Goal: Information Seeking & Learning: Understand process/instructions

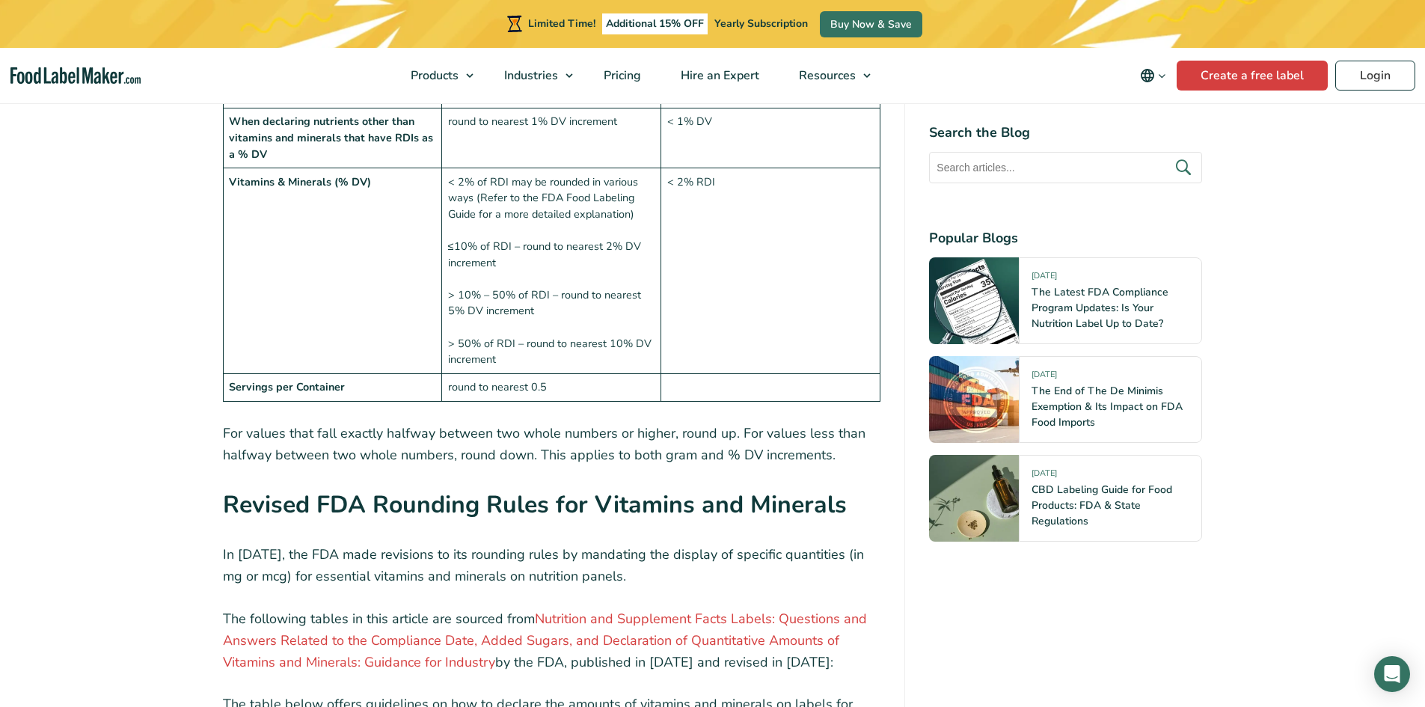
scroll to position [2095, 0]
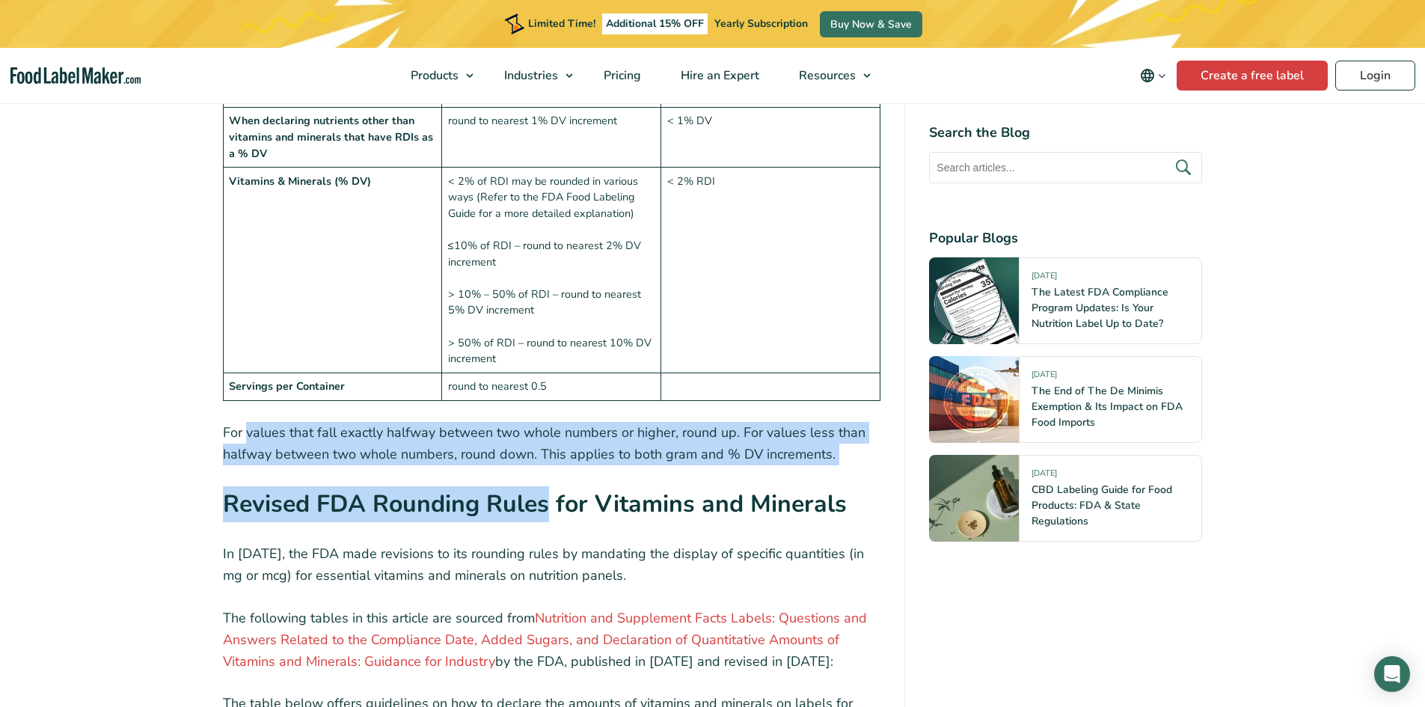
drag, startPoint x: 245, startPoint y: 399, endPoint x: 550, endPoint y: 439, distance: 307.1
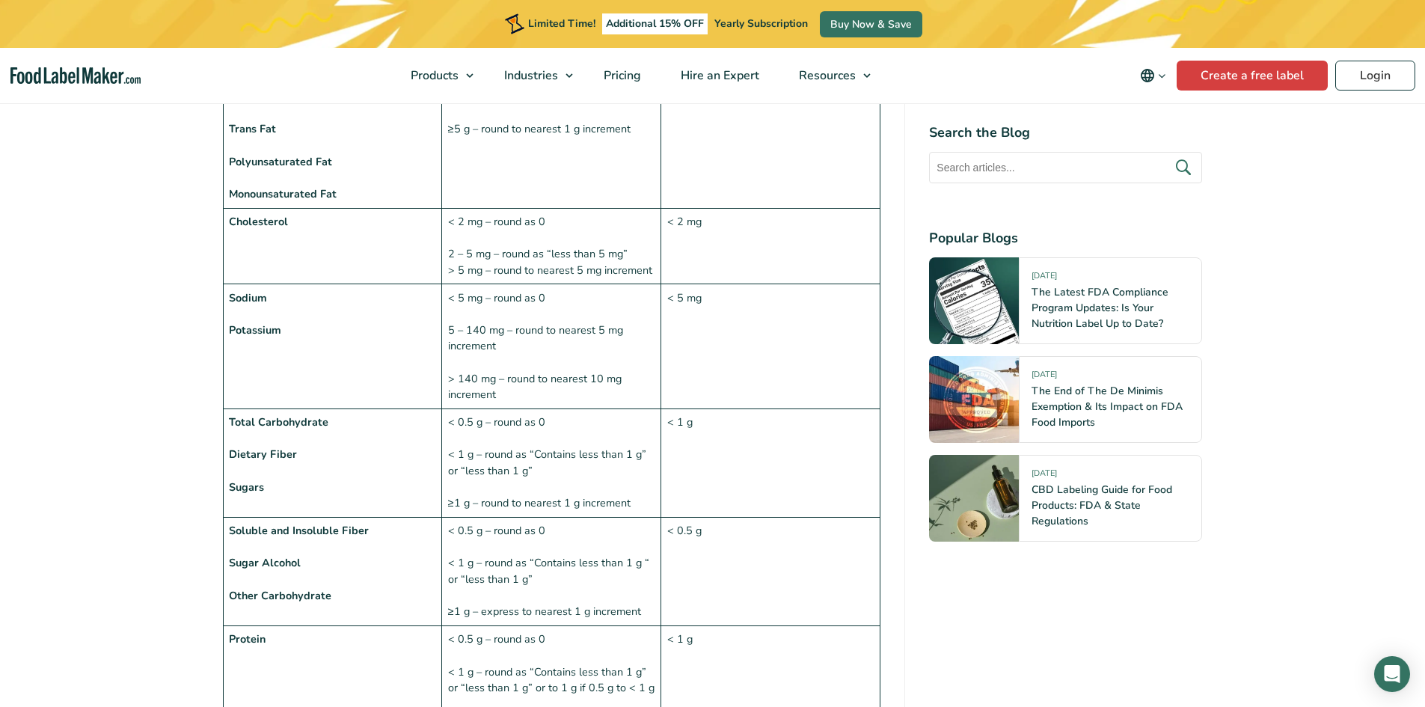
scroll to position [1197, 0]
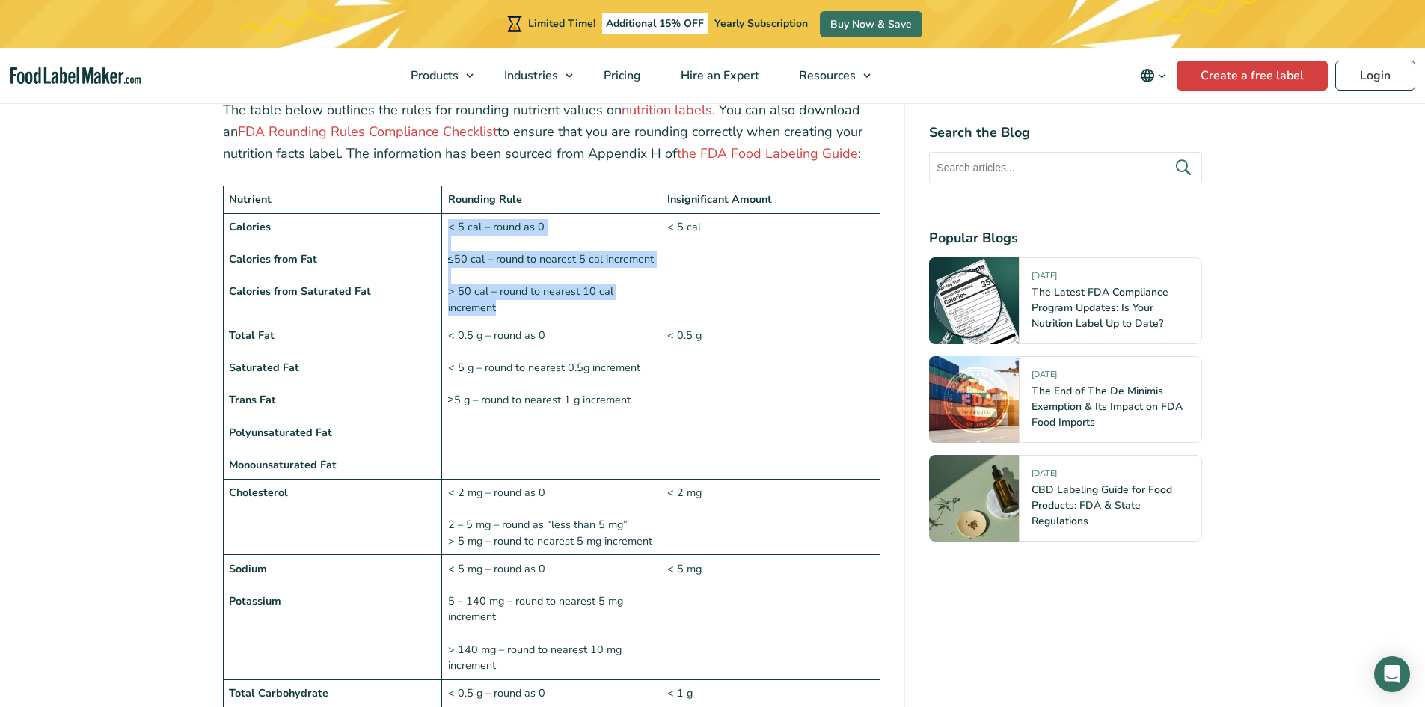
drag, startPoint x: 521, startPoint y: 275, endPoint x: 462, endPoint y: 239, distance: 69.4
click at [446, 213] on td "< 5 cal – round as 0 ≤50 cal – round to nearest 5 cal increment > 50 cal – roun…" at bounding box center [551, 267] width 219 height 108
copy td "< 5 cal – round as 0 ≤50 cal – round to nearest 5 cal increment > 50 cal – roun…"
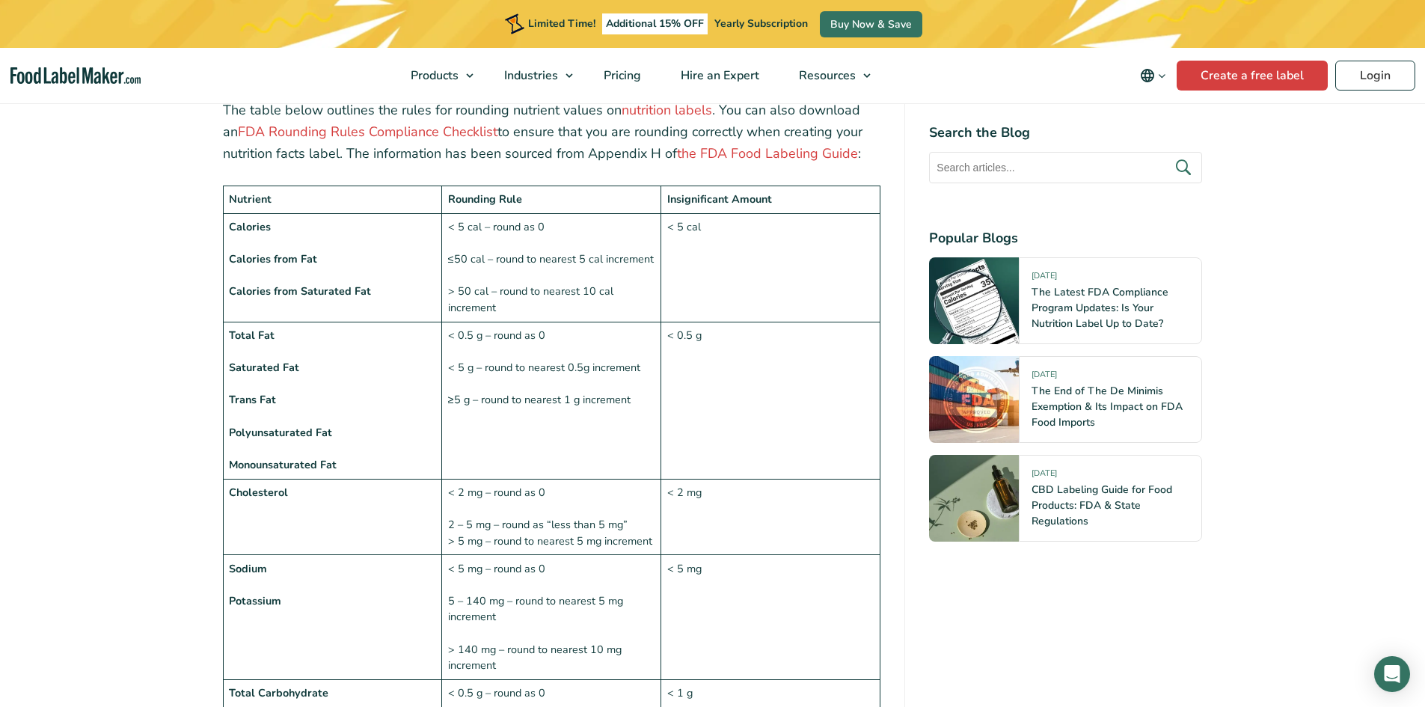
drag, startPoint x: 545, startPoint y: 370, endPoint x: 578, endPoint y: 370, distance: 32.2
click at [546, 370] on td "< 0.5 g – round as 0 < 5 g – round to nearest 0.5g increment ≥5 g – round to ne…" at bounding box center [551, 400] width 219 height 157
drag, startPoint x: 635, startPoint y: 370, endPoint x: 447, endPoint y: 301, distance: 200.9
click at [447, 322] on td "< 0.5 g – round as 0 < 5 g – round to nearest 0.5g increment ≥5 g – round to ne…" at bounding box center [551, 400] width 219 height 157
copy td "< 0.5 g – round as 0 < 5 g – round to nearest 0.5g increment ≥5 g – round to ne…"
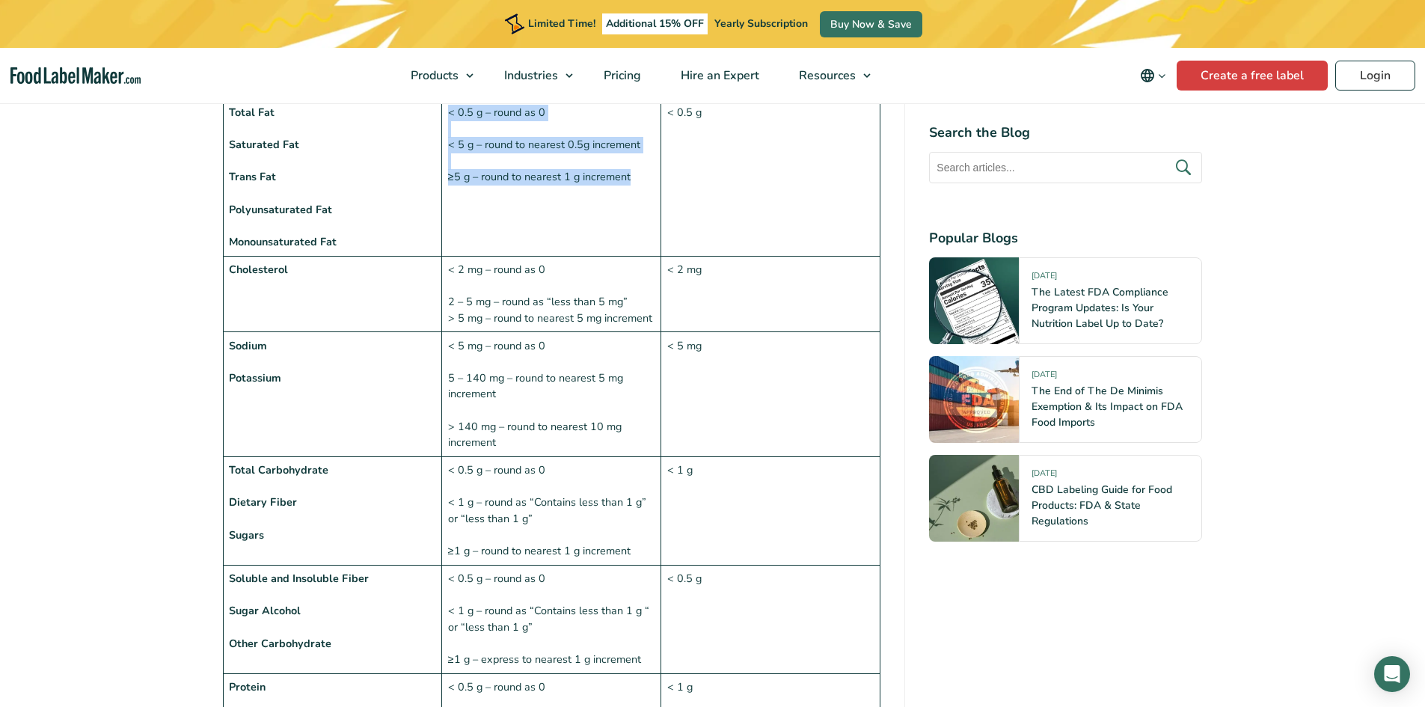
scroll to position [1421, 0]
click at [541, 290] on td "< 2 mg – round as 0 2 – 5 mg – round as “less than 5 mg” > 5 mg – round to near…" at bounding box center [551, 292] width 219 height 76
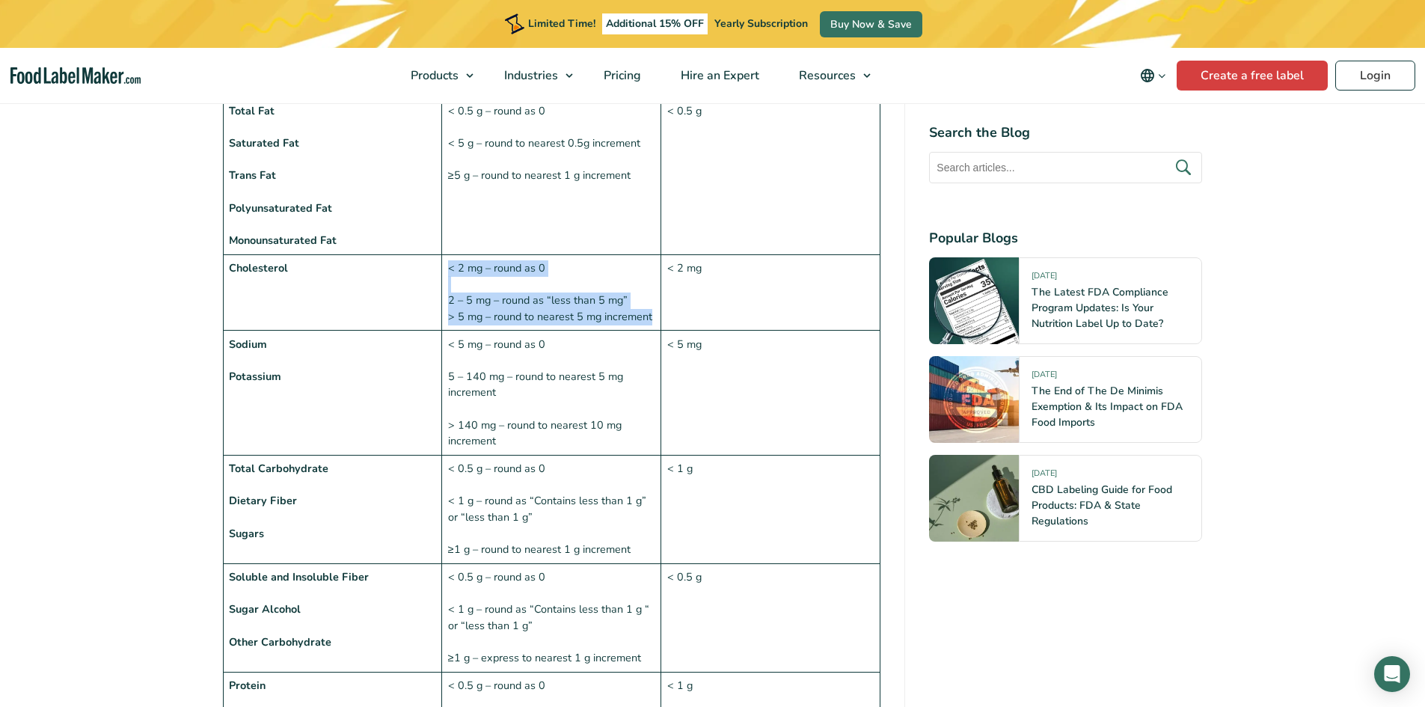
drag, startPoint x: 653, startPoint y: 285, endPoint x: 405, endPoint y: 227, distance: 254.2
click at [438, 254] on tr "[MEDICAL_DATA] < 2 mg – round as 0 2 – 5 mg – round as “less than 5 mg” > 5 mg …" at bounding box center [552, 292] width 658 height 76
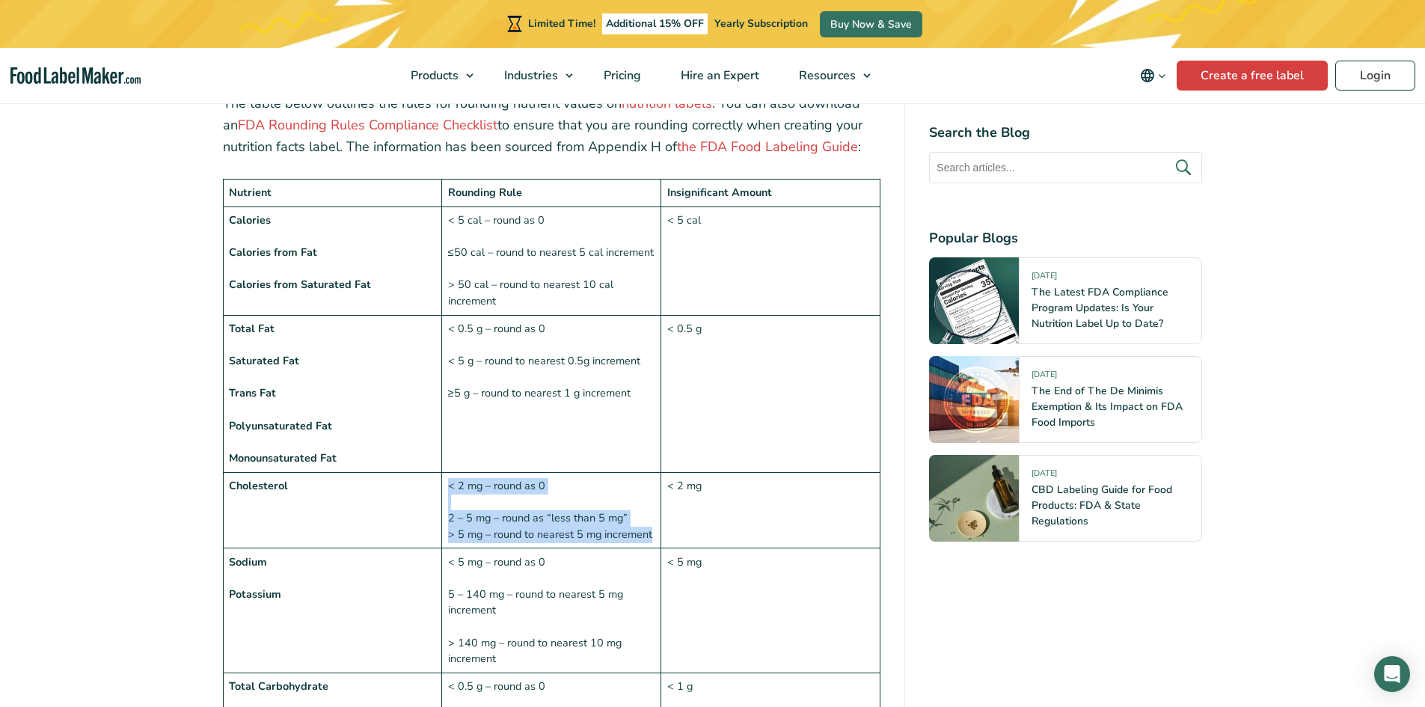
scroll to position [1197, 0]
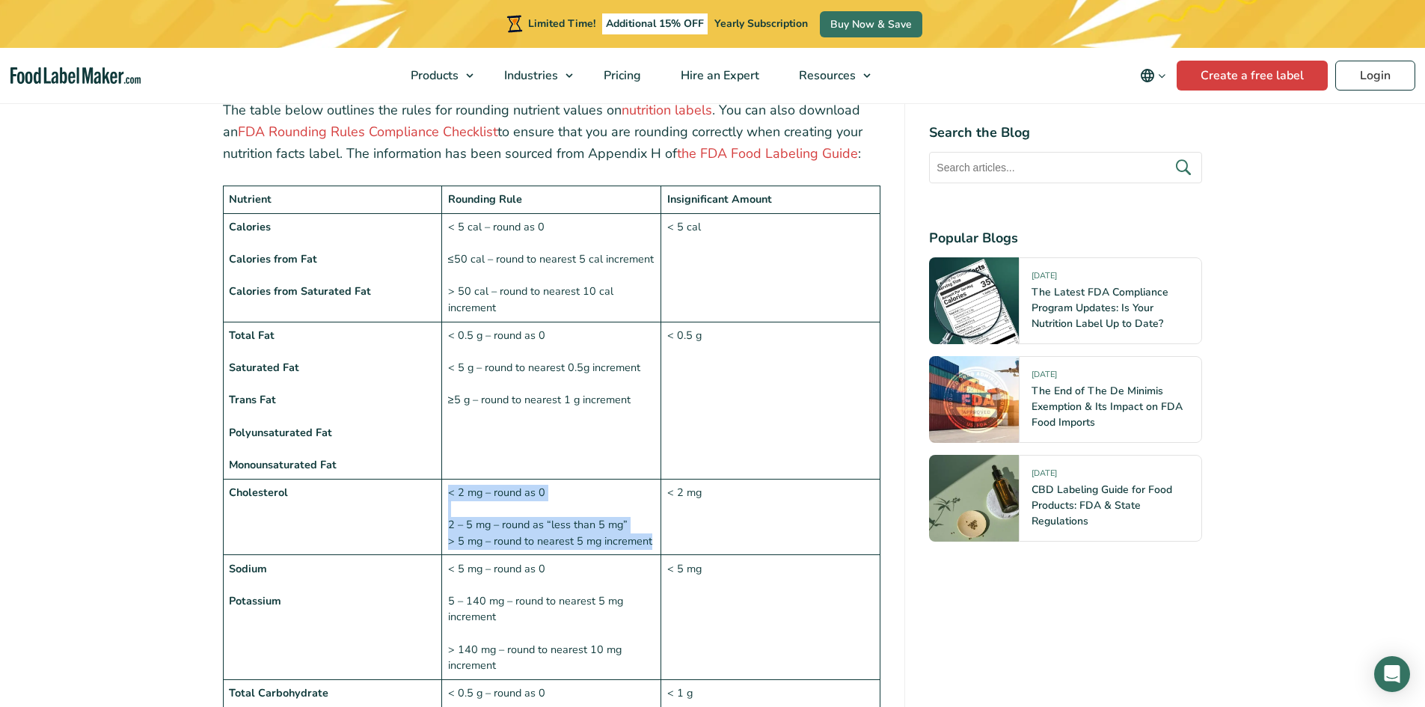
copy tr "< 2 mg – round as 0 2 – 5 mg – round as “less than 5 mg” > 5 mg – round to near…"
click at [542, 399] on td "< 0.5 g – round as 0 < 5 g – round to nearest 0.5g increment ≥5 g – round to ne…" at bounding box center [551, 400] width 219 height 157
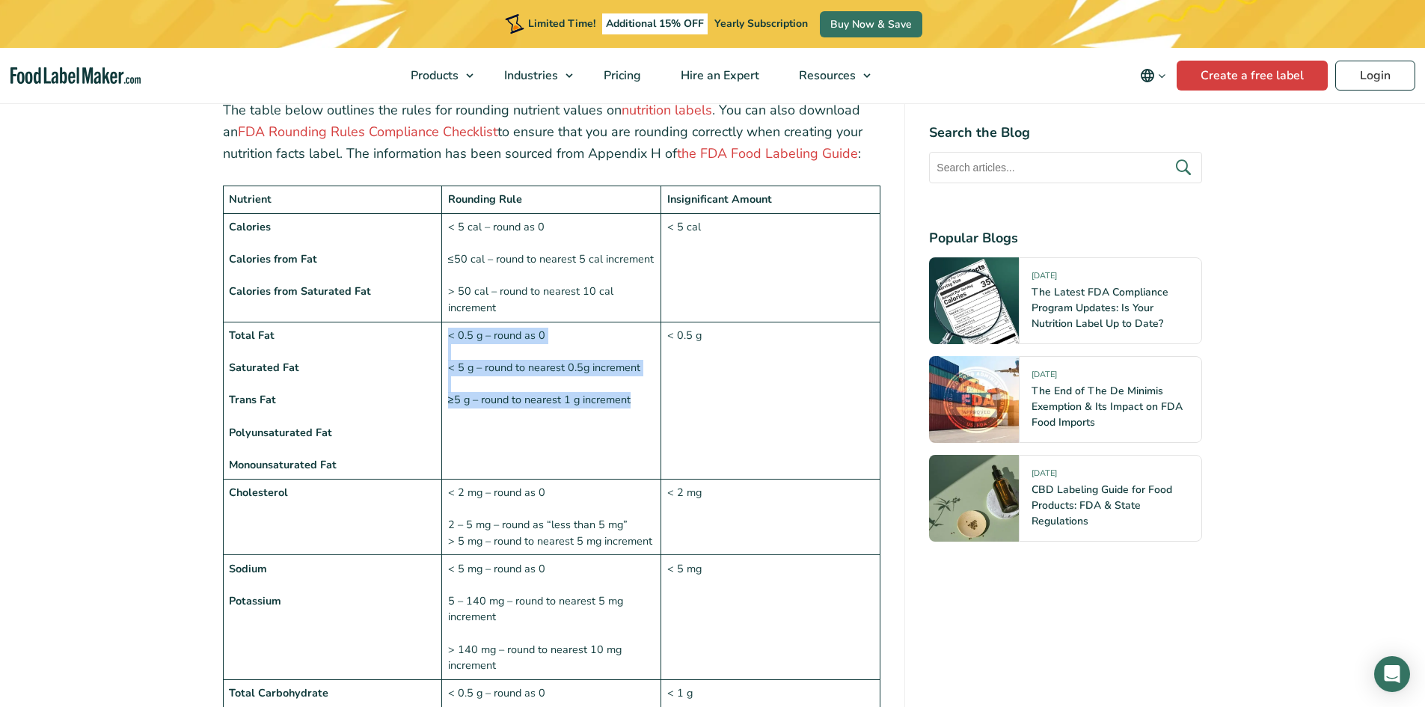
drag, startPoint x: 605, startPoint y: 359, endPoint x: 448, endPoint y: 303, distance: 166.8
click at [448, 322] on td "< 0.5 g – round as 0 < 5 g – round to nearest 0.5g increment ≥5 g – round to ne…" at bounding box center [551, 400] width 219 height 157
copy td "< 0.5 g – round as 0 < 5 g – round to nearest 0.5g increment ≥5 g – round to ne…"
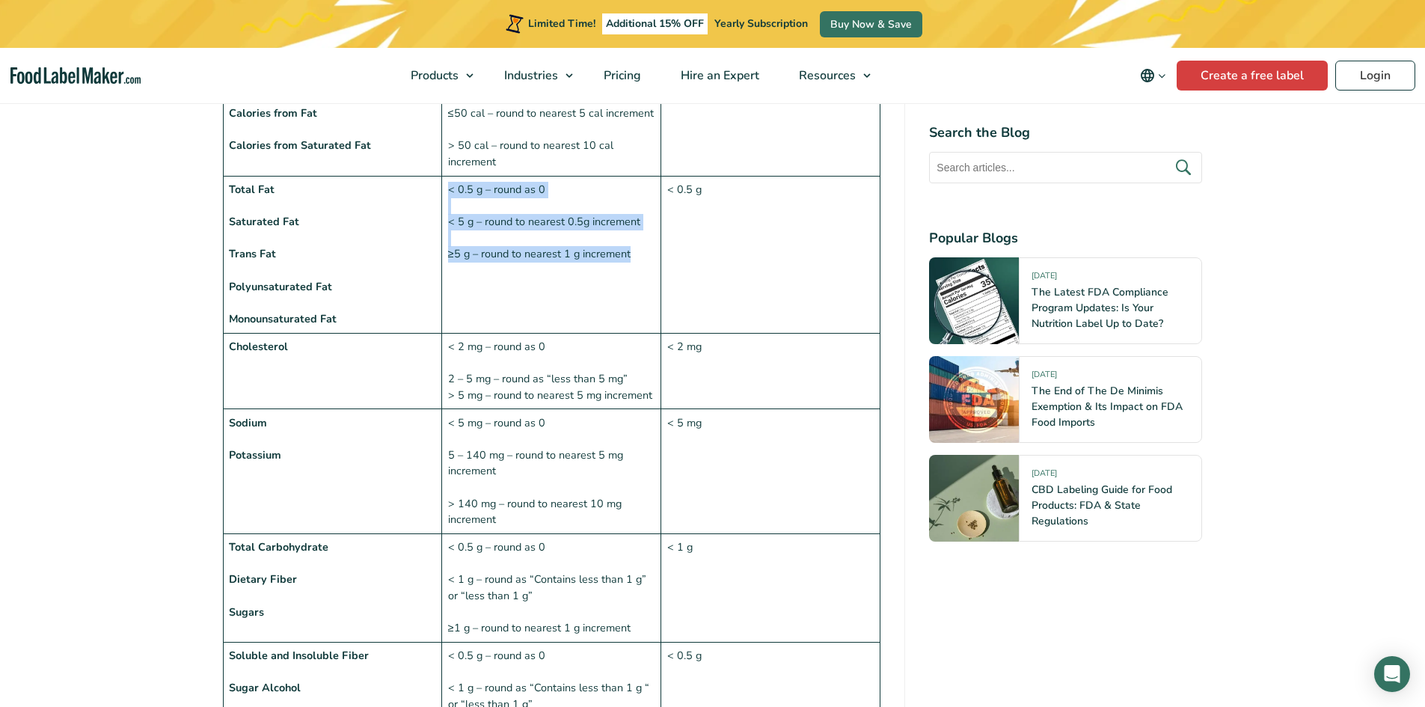
scroll to position [1347, 0]
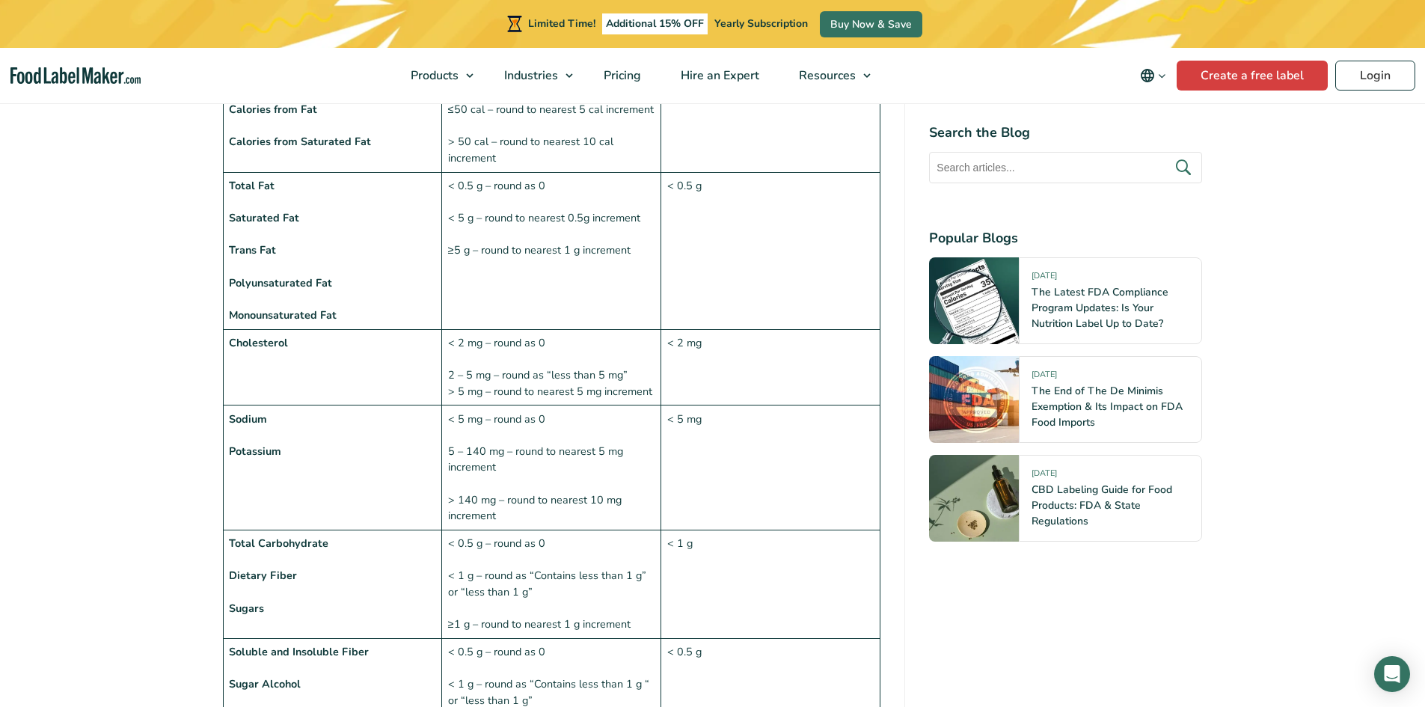
click at [604, 351] on td "< 2 mg – round as 0 2 – 5 mg – round as “less than 5 mg” > 5 mg – round to near…" at bounding box center [551, 367] width 219 height 76
drag, startPoint x: 652, startPoint y: 359, endPoint x: 450, endPoint y: 313, distance: 207.8
click at [450, 329] on td "< 2 mg – round as 0 2 – 5 mg – round as “less than 5 mg” > 5 mg – round to near…" at bounding box center [551, 367] width 219 height 76
copy td "< 2 mg – round as 0 2 – 5 mg – round as “less than 5 mg” > 5 mg – round to near…"
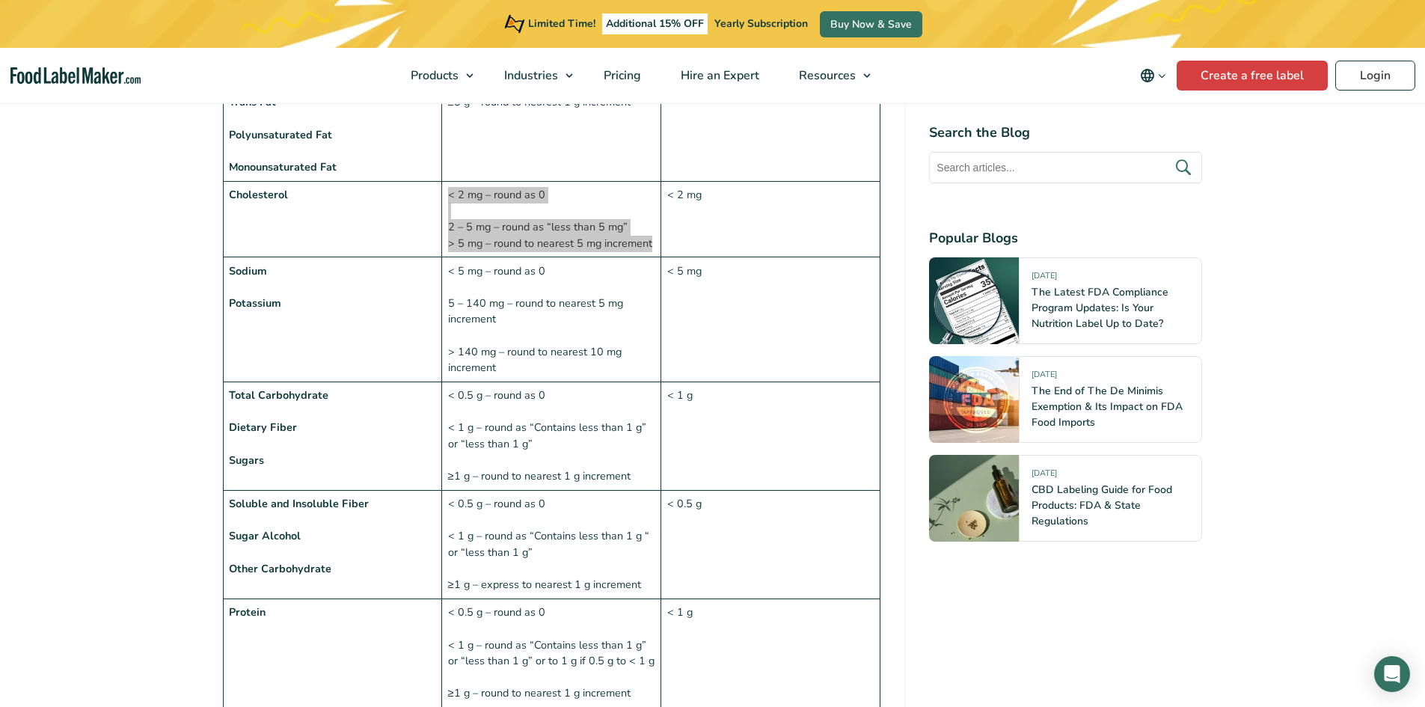
scroll to position [1496, 0]
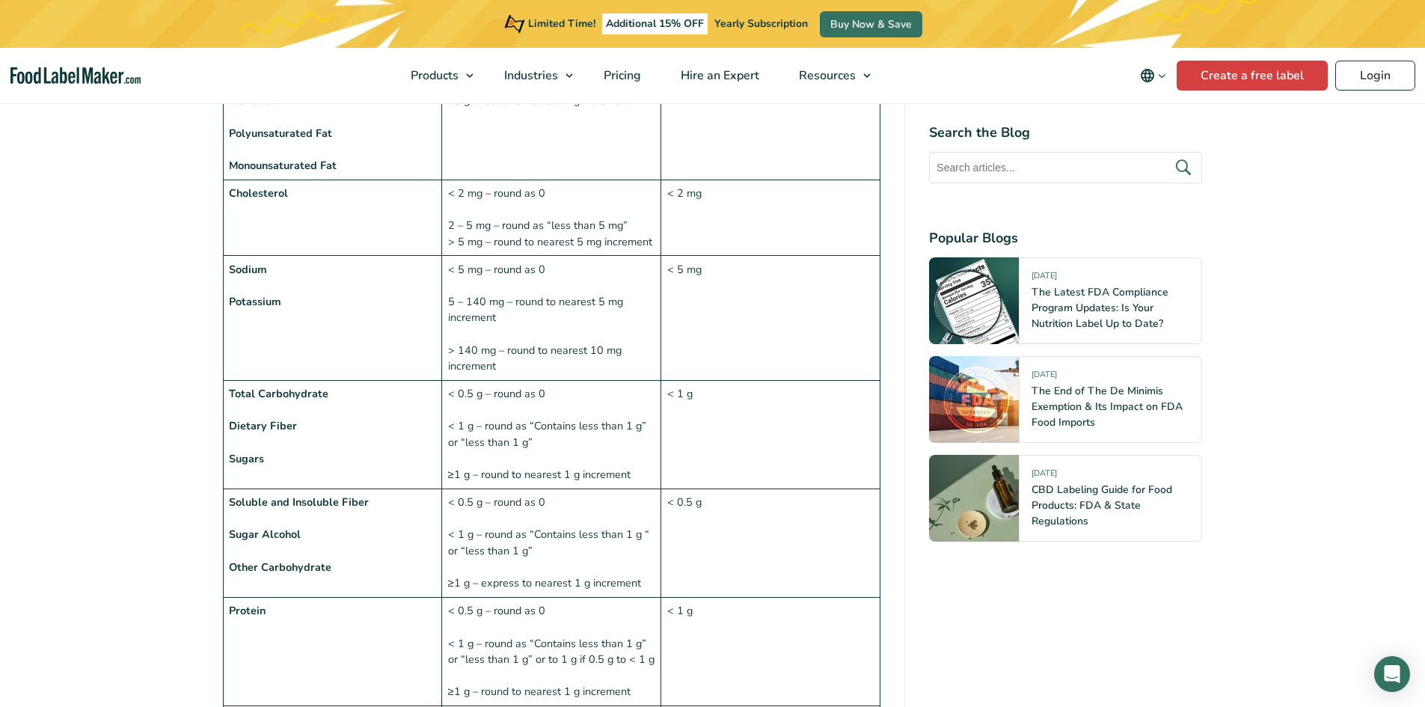
click at [560, 331] on td "< 5 mg – round as 0 5 – 140 mg – round to nearest 5 mg increment > 140 mg – rou…" at bounding box center [551, 318] width 219 height 125
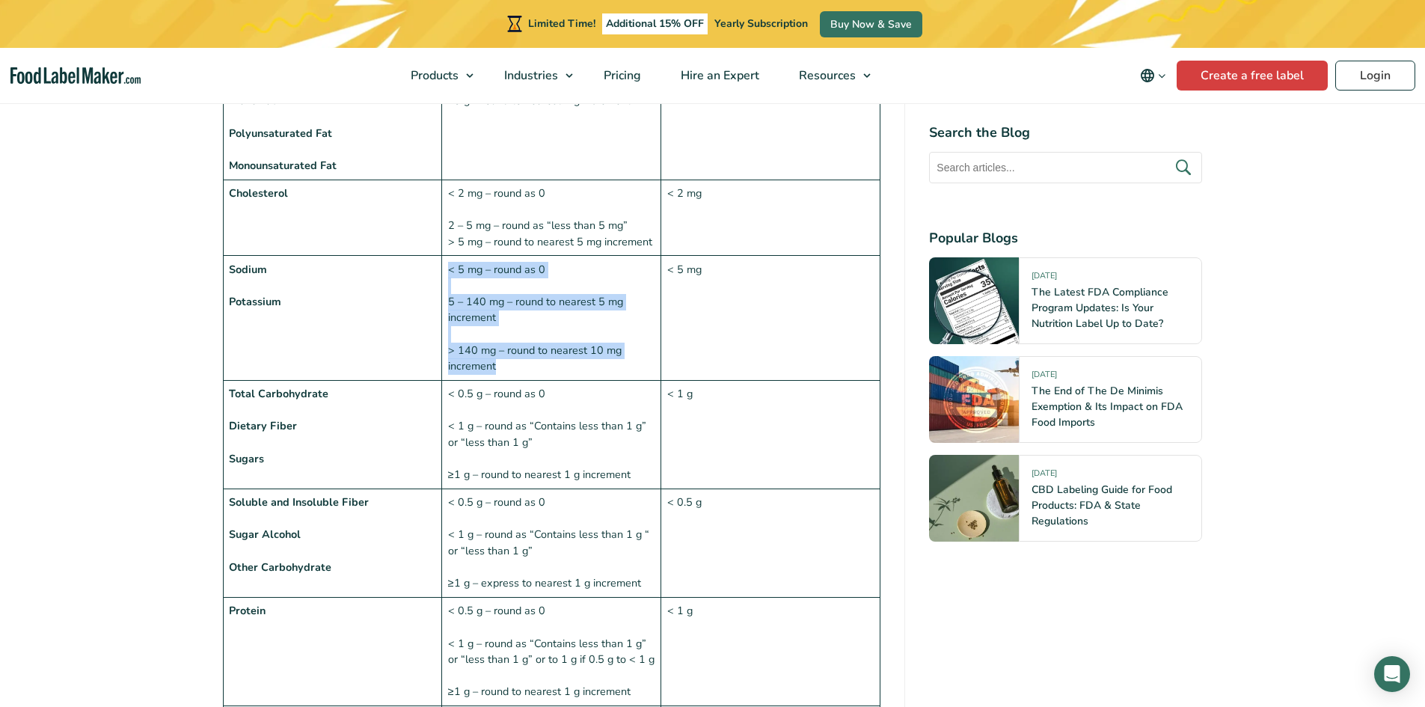
drag, startPoint x: 530, startPoint y: 325, endPoint x: 449, endPoint y: 238, distance: 119.6
click at [449, 256] on td "< 5 mg – round as 0 5 – 140 mg – round to nearest 5 mg increment > 140 mg – rou…" at bounding box center [551, 318] width 219 height 125
copy td "< 5 mg – round as 0 5 – 140 mg – round to nearest 5 mg increment > 140 mg – rou…"
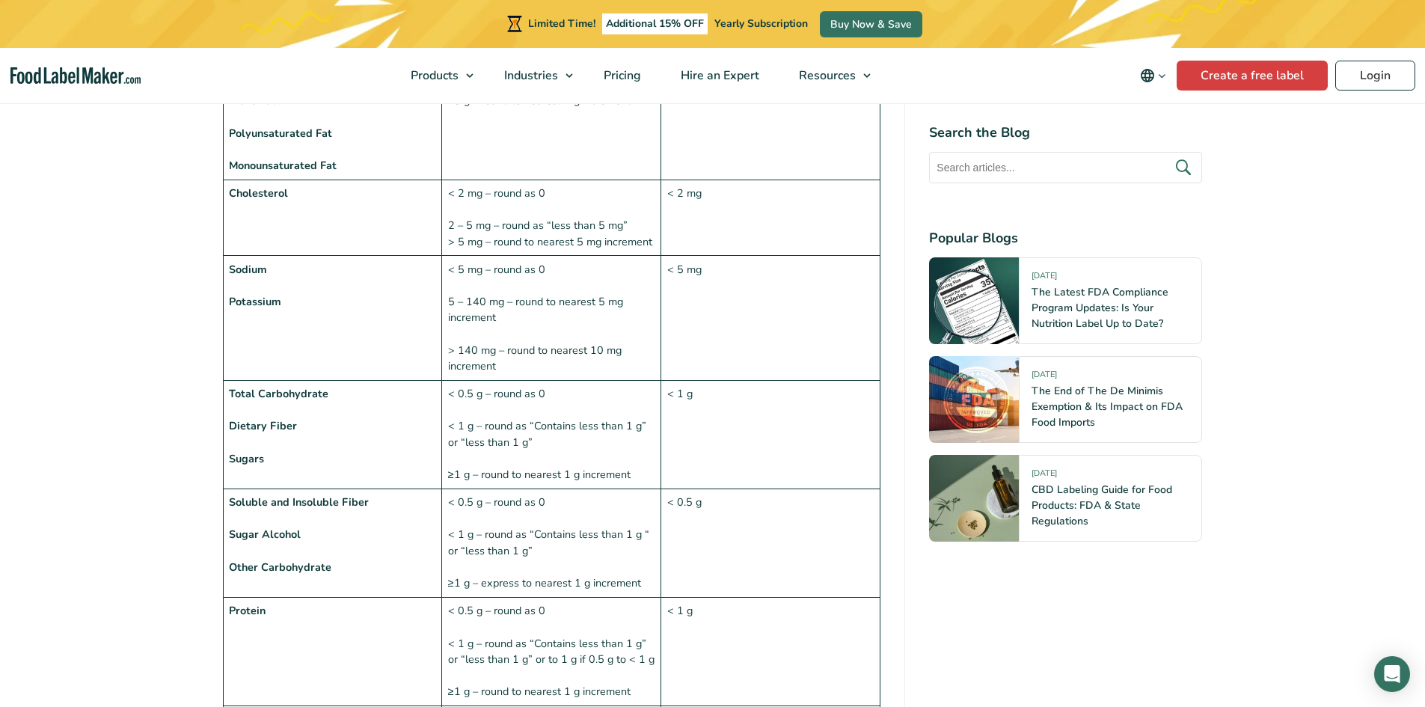
click at [538, 392] on td "< 0.5 g – round as 0 < 1 g – round as “Contains less than 1 g” or “less than 1 …" at bounding box center [551, 435] width 219 height 108
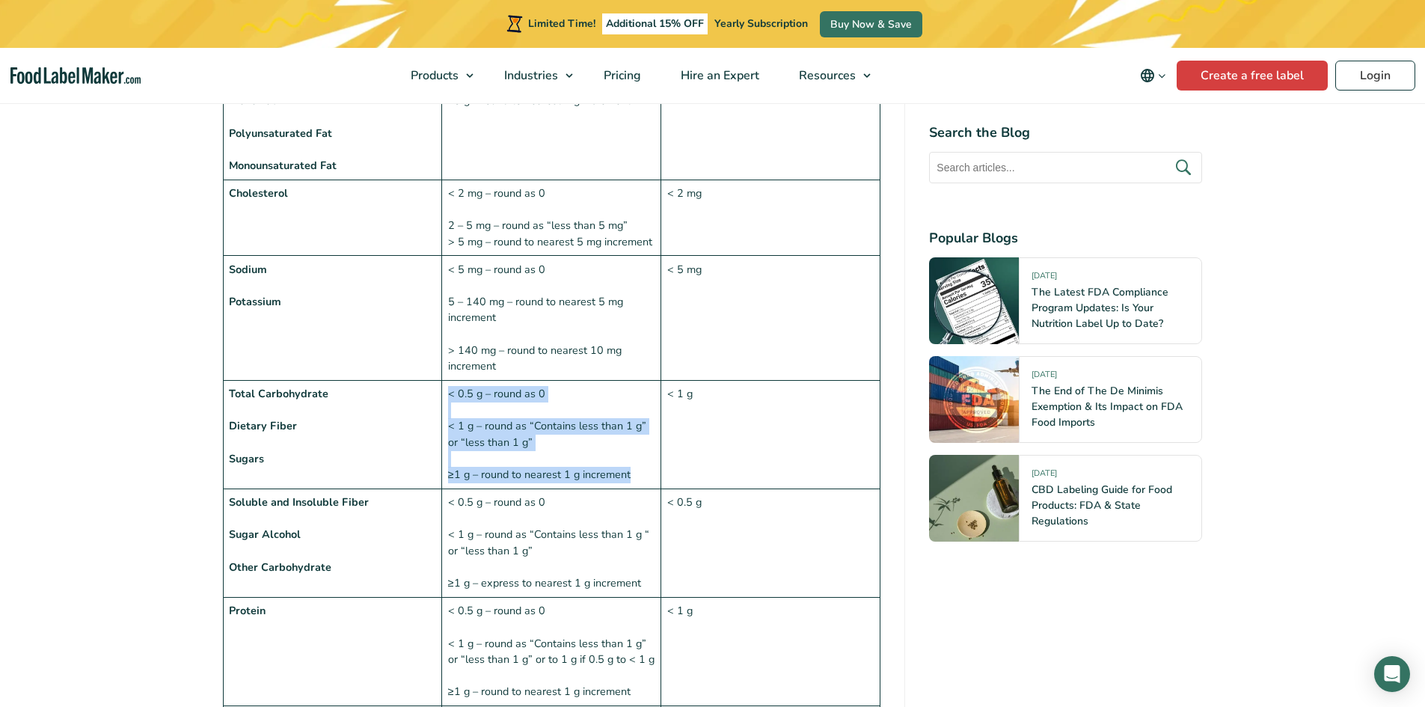
drag, startPoint x: 633, startPoint y: 443, endPoint x: 442, endPoint y: 357, distance: 209.3
click at [442, 381] on td "< 0.5 g – round as 0 < 1 g – round as “Contains less than 1 g” or “less than 1 …" at bounding box center [551, 435] width 219 height 108
copy td "< 0.5 g – round as 0 < 1 g – round as “Contains less than 1 g” or “less than 1 …"
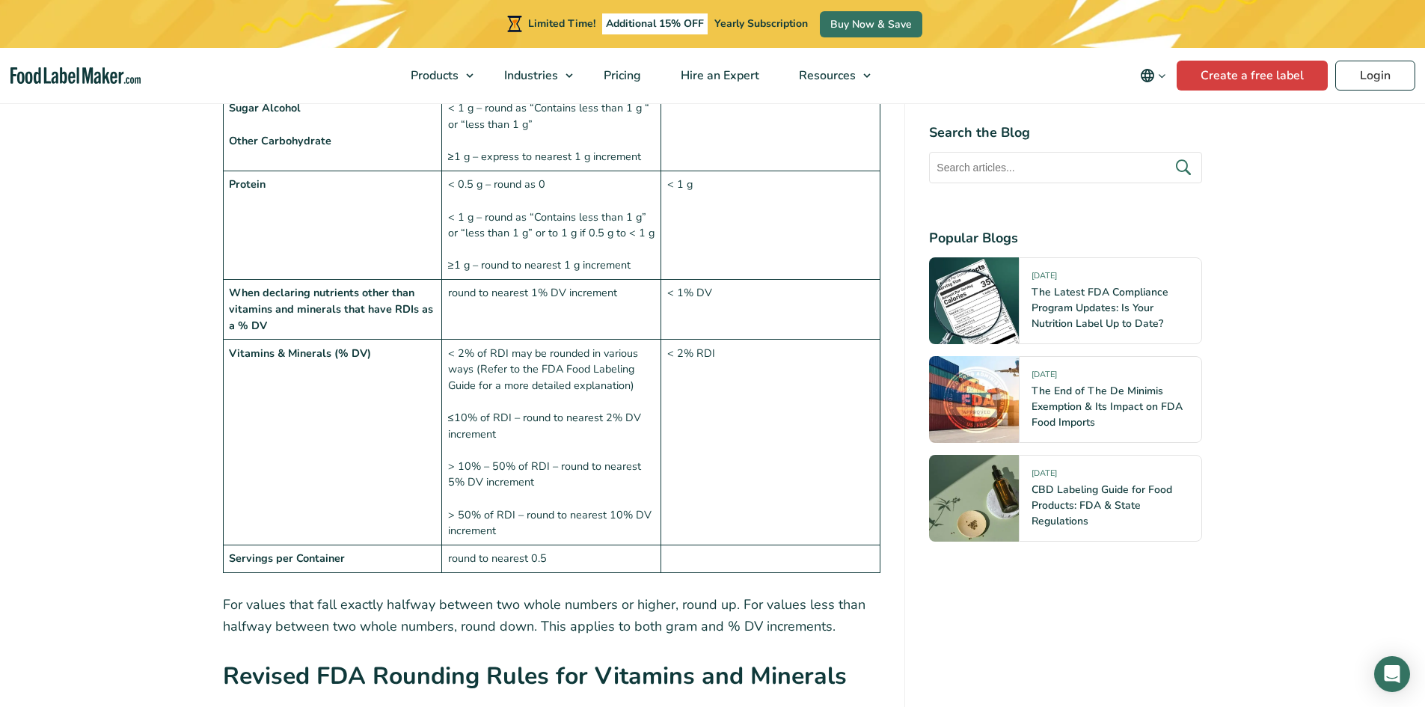
scroll to position [1795, 0]
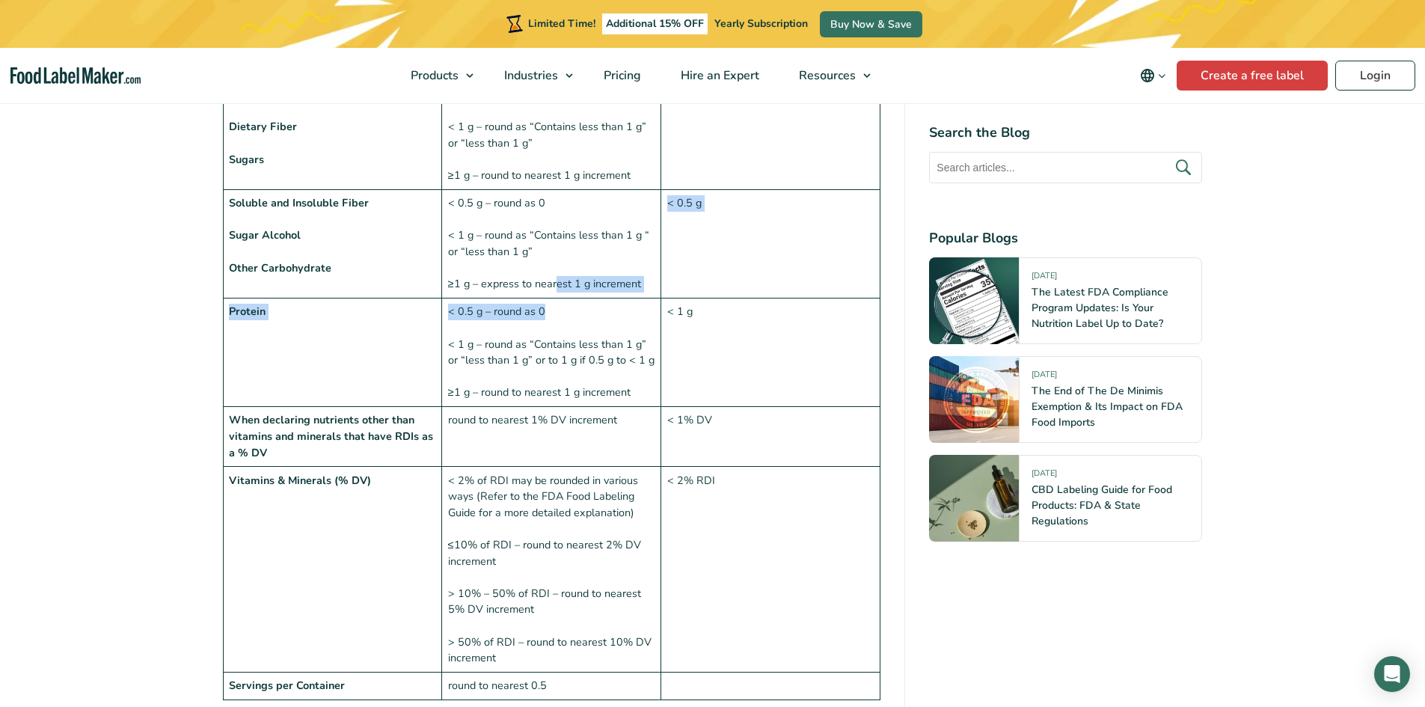
click at [557, 263] on tbody "Nutrient Rounding Rule Insignificant Amount Calories Calories from Fat Calories…" at bounding box center [552, 143] width 658 height 1112
click at [537, 348] on td "< 0.5 g – round as 0 < 1 g – round as “Contains less than 1 g” or “less than 1 …" at bounding box center [551, 352] width 219 height 108
click at [354, 328] on td "Protein" at bounding box center [332, 352] width 219 height 108
click at [607, 316] on td "< 0.5 g – round as 0 < 1 g – round as “Contains less than 1 g” or “less than 1 …" at bounding box center [551, 352] width 219 height 108
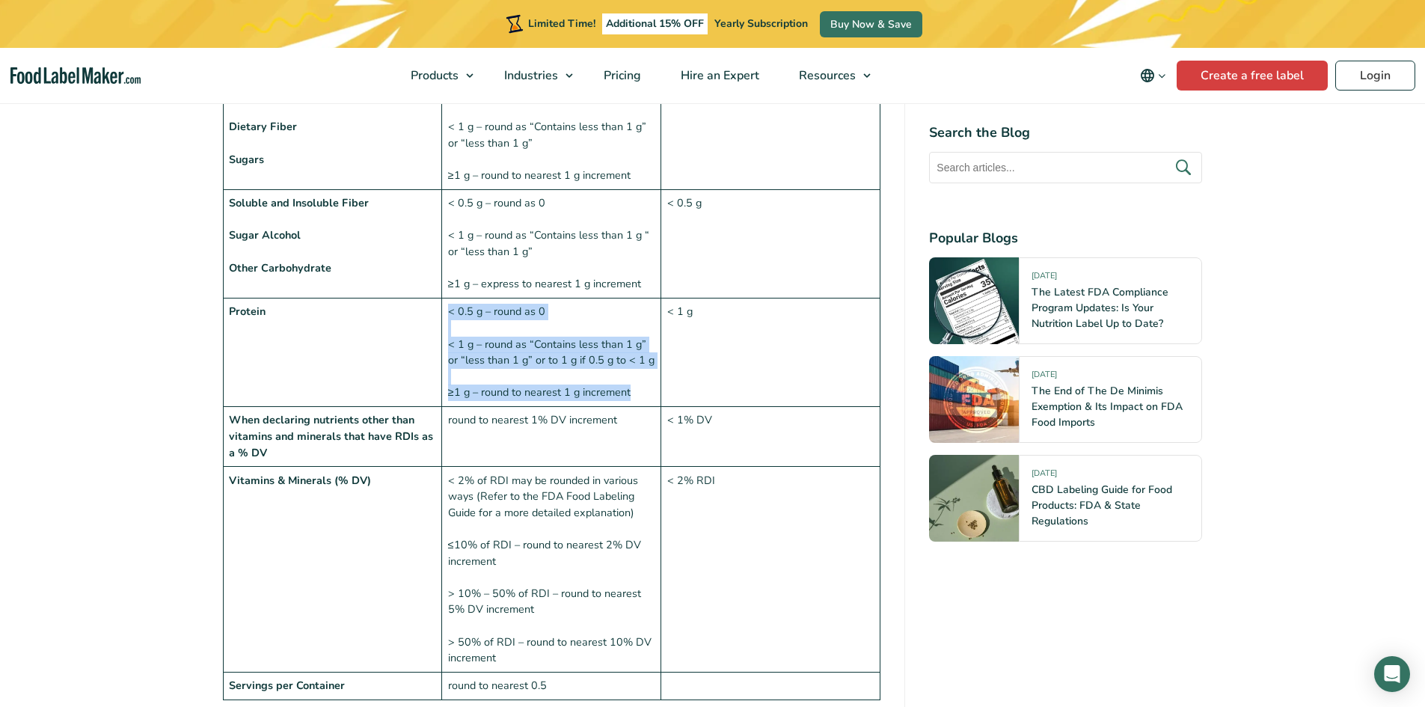
drag, startPoint x: 637, startPoint y: 360, endPoint x: 442, endPoint y: 276, distance: 212.5
click at [442, 298] on td "< 0.5 g – round as 0 < 1 g – round as “Contains less than 1 g” or “less than 1 …" at bounding box center [551, 352] width 219 height 108
copy td "< 0.5 g – round as 0 < 1 g – round as “Contains less than 1 g” or “less than 1 …"
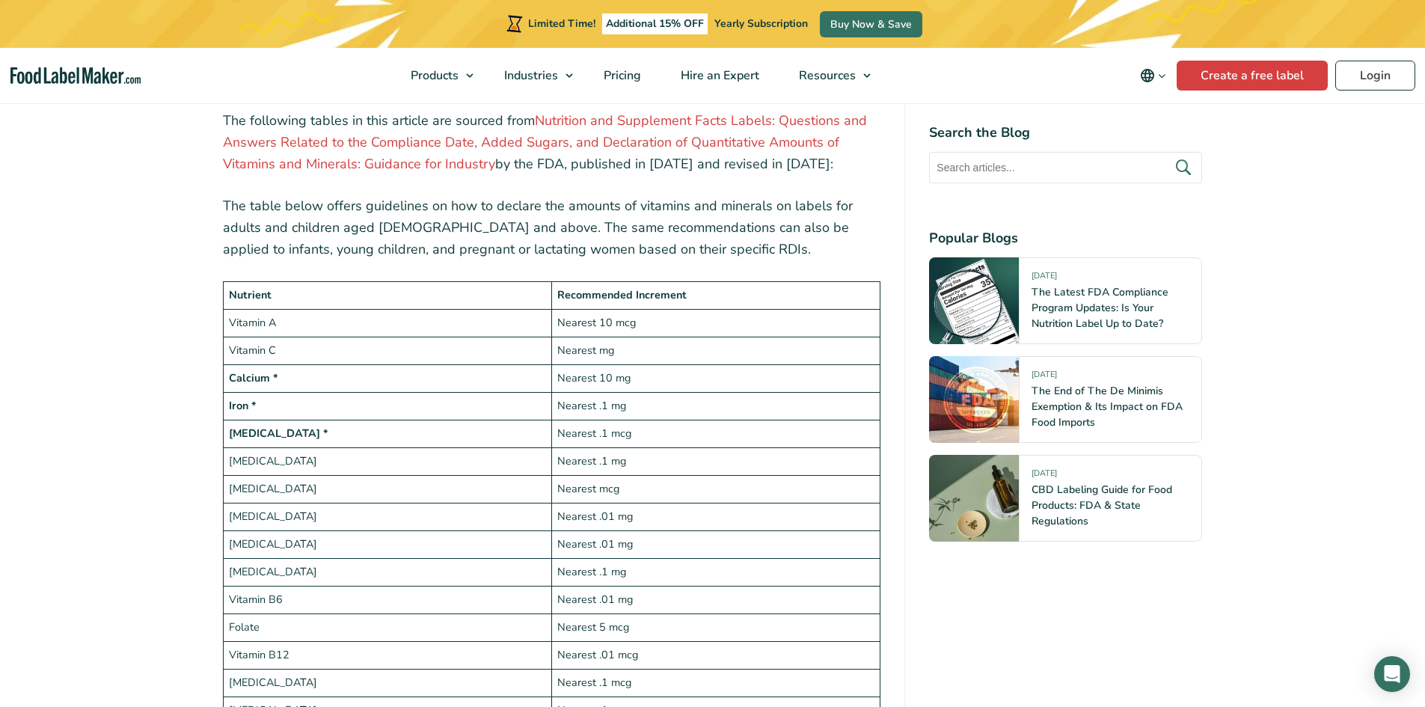
scroll to position [2618, 0]
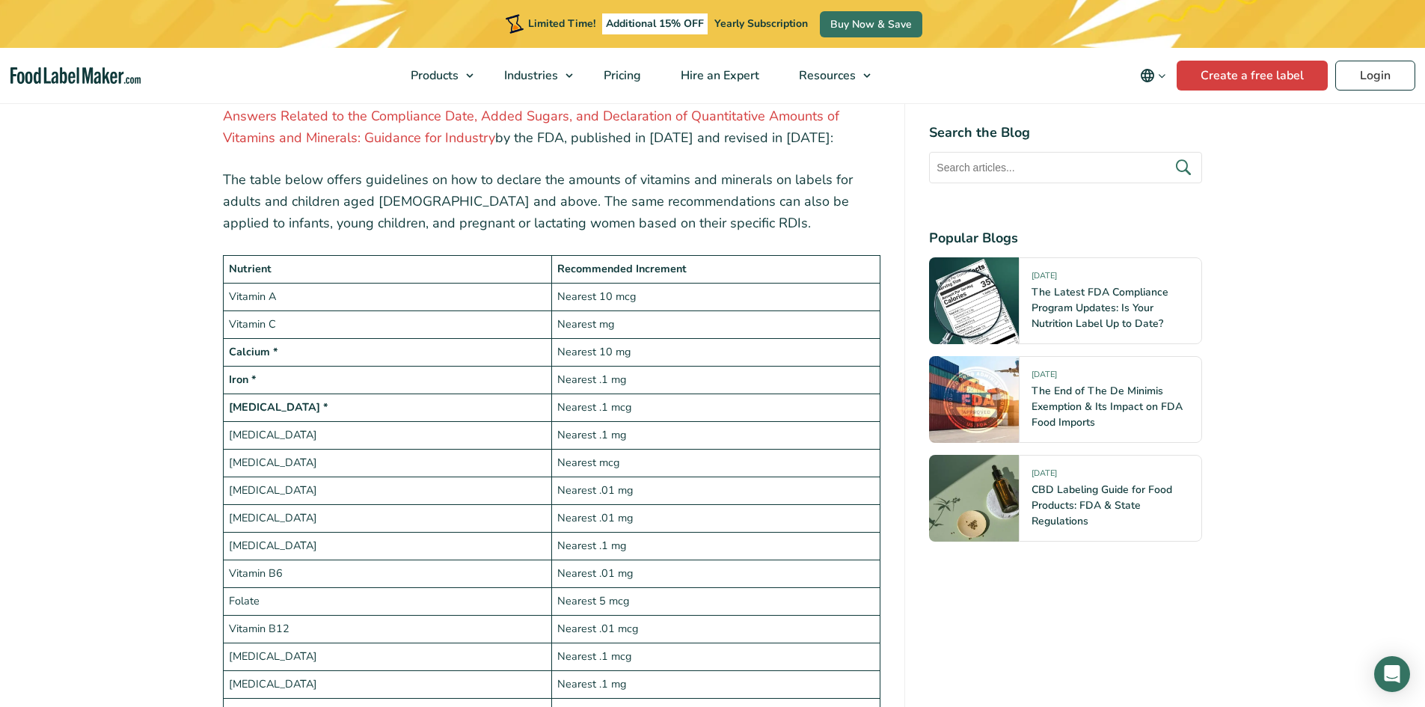
click at [659, 338] on td "Nearest 10 mg" at bounding box center [715, 352] width 328 height 28
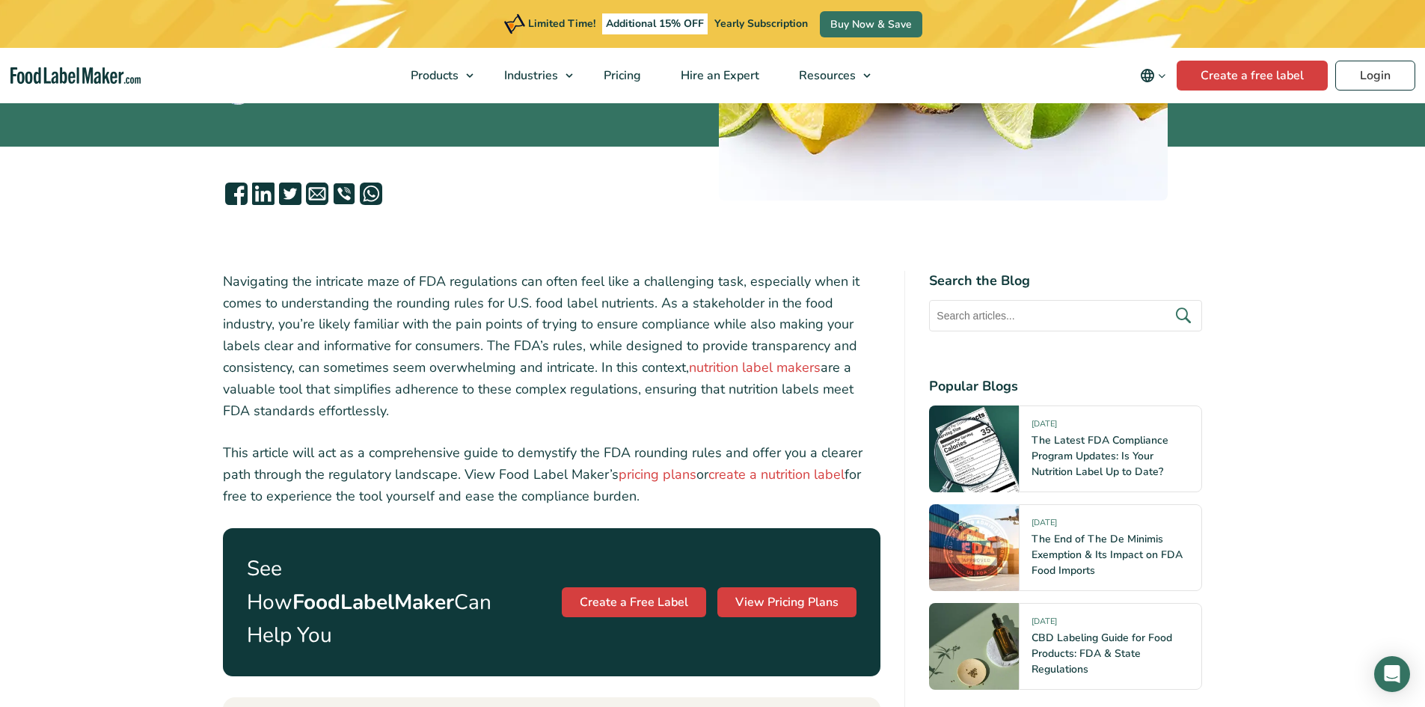
scroll to position [598, 0]
